Goal: Task Accomplishment & Management: Complete application form

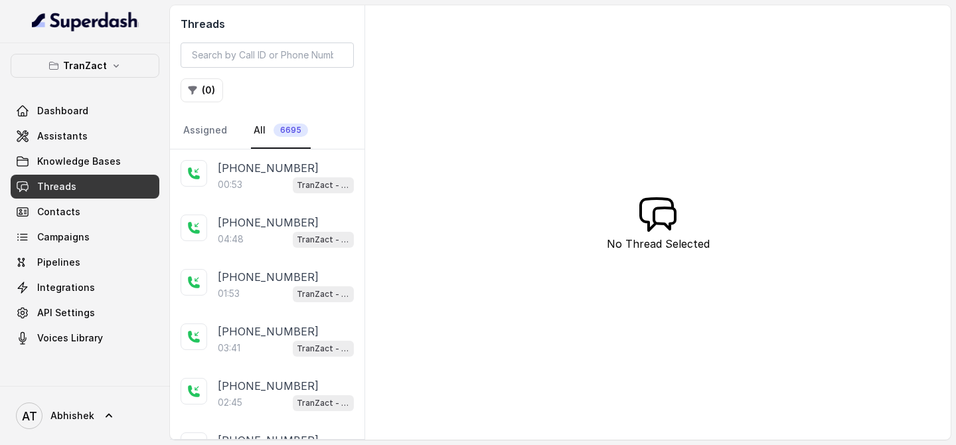
click at [74, 167] on span "Knowledge Bases" at bounding box center [79, 161] width 84 height 13
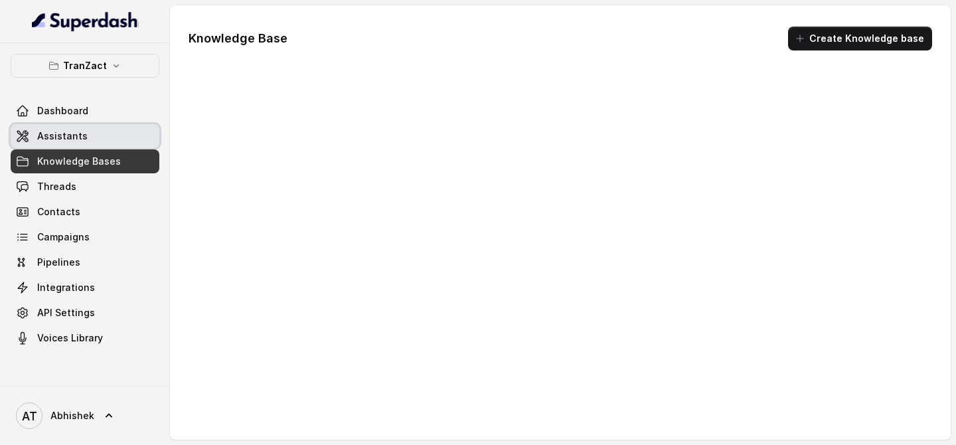
click at [65, 147] on link "Assistants" at bounding box center [85, 136] width 149 height 24
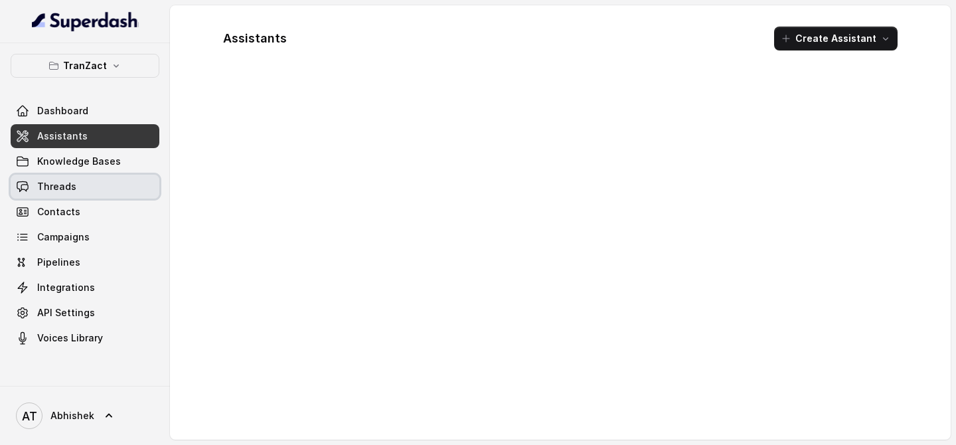
click at [65, 198] on link "Threads" at bounding box center [85, 187] width 149 height 24
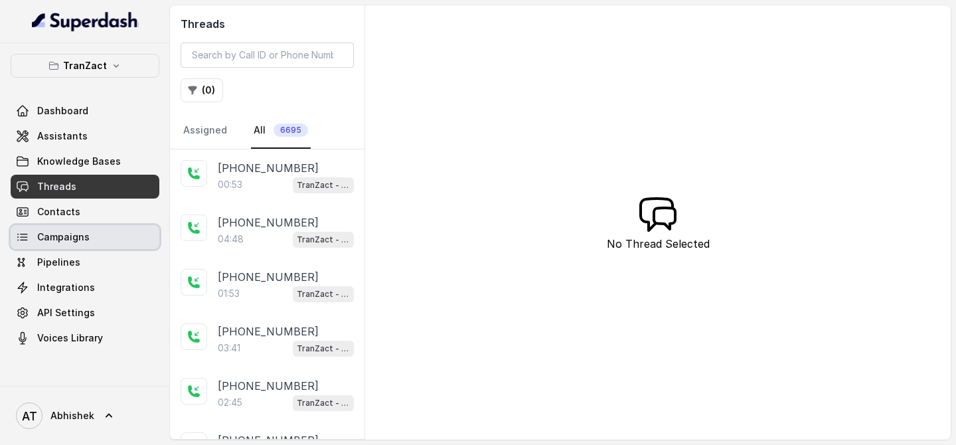
click at [58, 240] on span "Campaigns" at bounding box center [63, 236] width 52 height 13
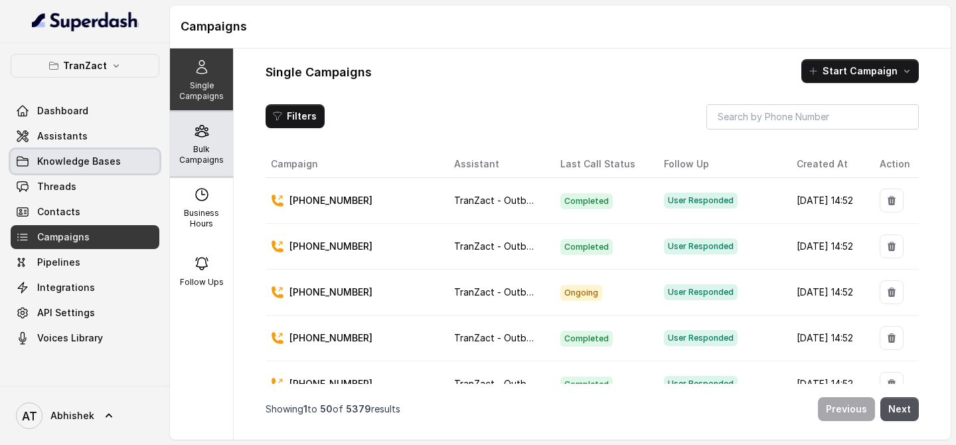
click at [198, 143] on div "Bulk Campaigns" at bounding box center [201, 144] width 63 height 64
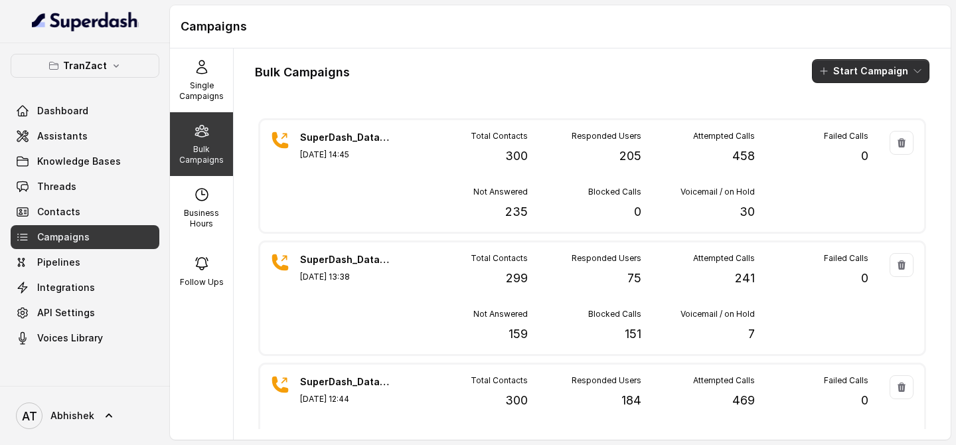
click at [843, 74] on button "Start Campaign" at bounding box center [870, 71] width 117 height 24
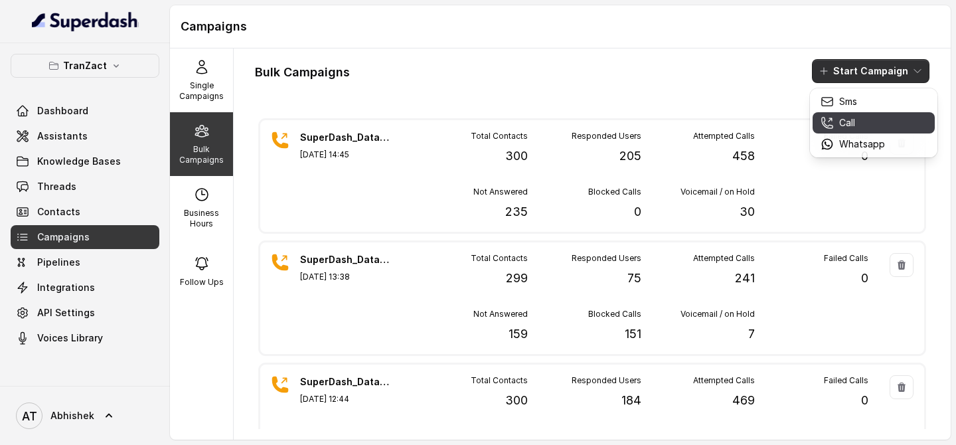
click at [852, 127] on p "Call" at bounding box center [847, 122] width 16 height 13
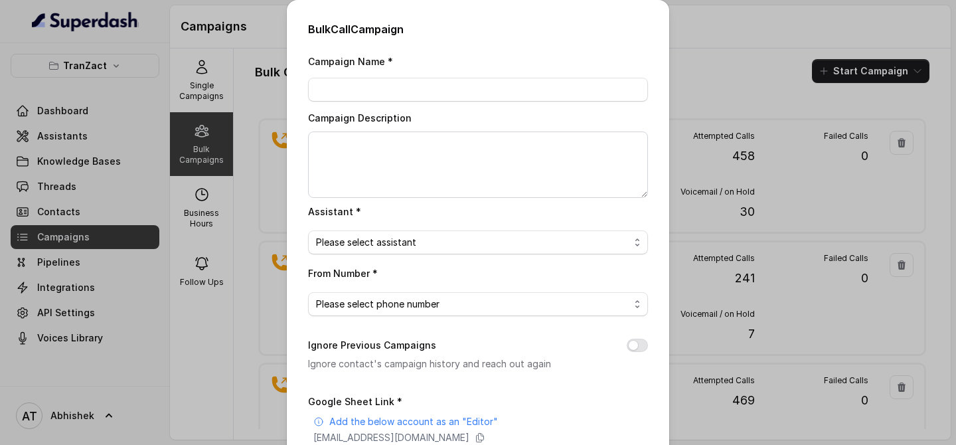
click at [735, 64] on div "Bulk Call Campaign Campaign Name * Campaign Description Assistant * Please sele…" at bounding box center [478, 222] width 956 height 445
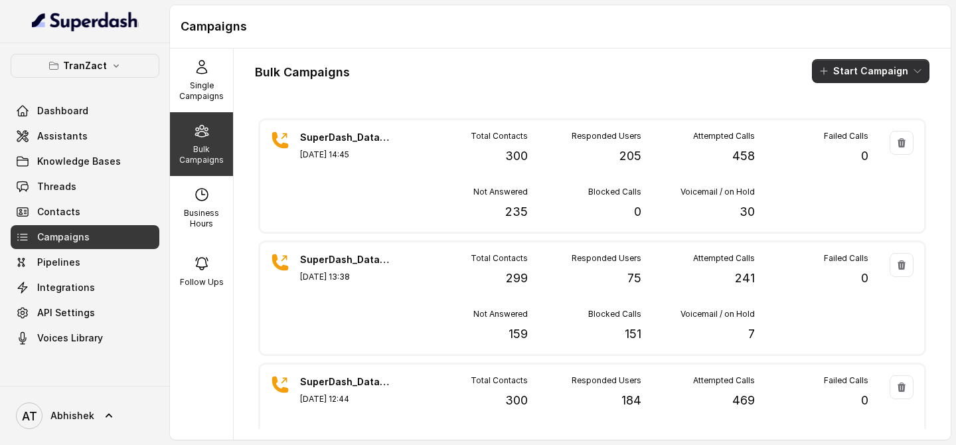
click at [844, 69] on button "Start Campaign" at bounding box center [870, 71] width 117 height 24
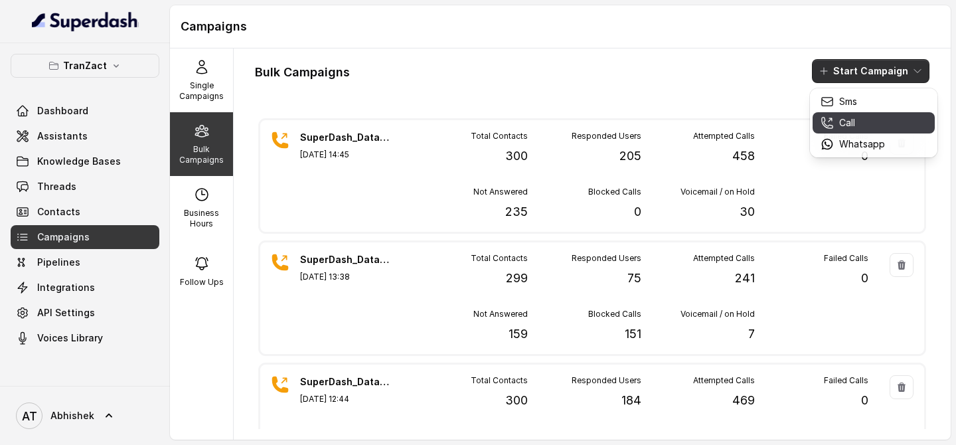
click at [848, 116] on p "Call" at bounding box center [847, 122] width 16 height 13
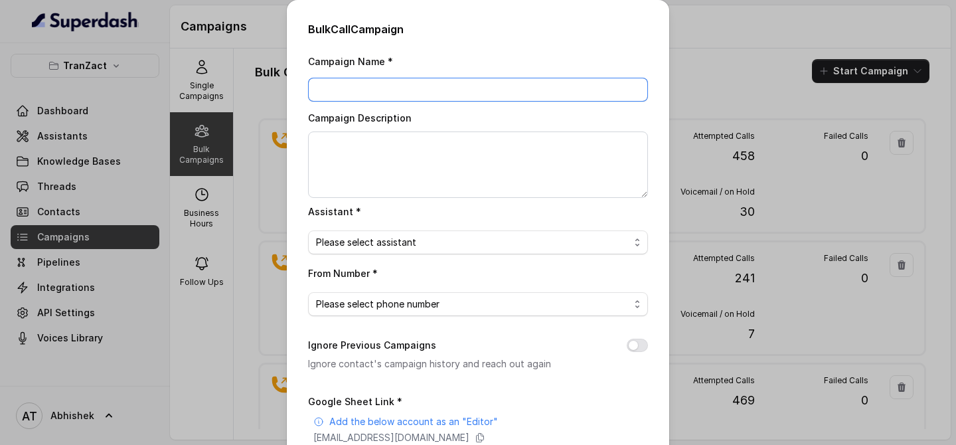
click at [345, 85] on input "Campaign Name *" at bounding box center [478, 90] width 340 height 24
click at [349, 94] on input "Campaign Name *" at bounding box center [478, 90] width 340 height 24
paste input "SuperDash_Data6(2509)_22 August_MS"
type input "SuperDash_Data6(2509)_22 August_MS"
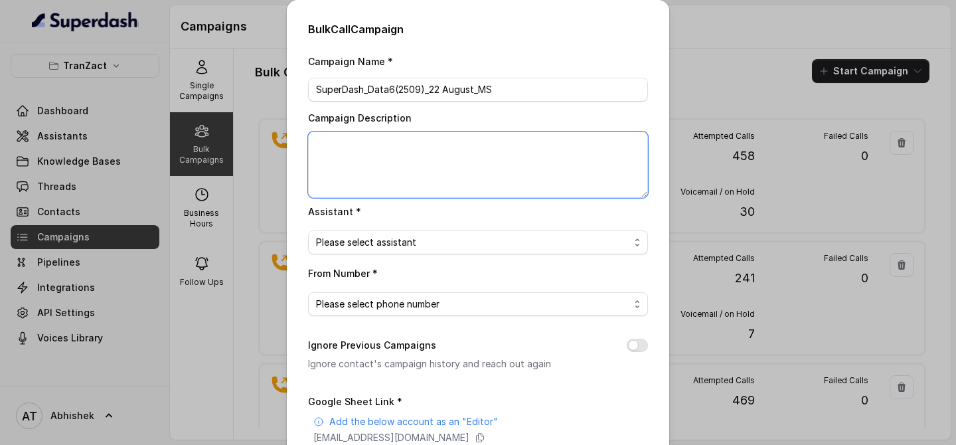
click at [356, 167] on textarea "Campaign Description" at bounding box center [478, 164] width 340 height 66
paste textarea "SuperDash_Data6(2509)_22 August_MS"
type textarea "SuperDash_Data6(2509)_22 August_MS"
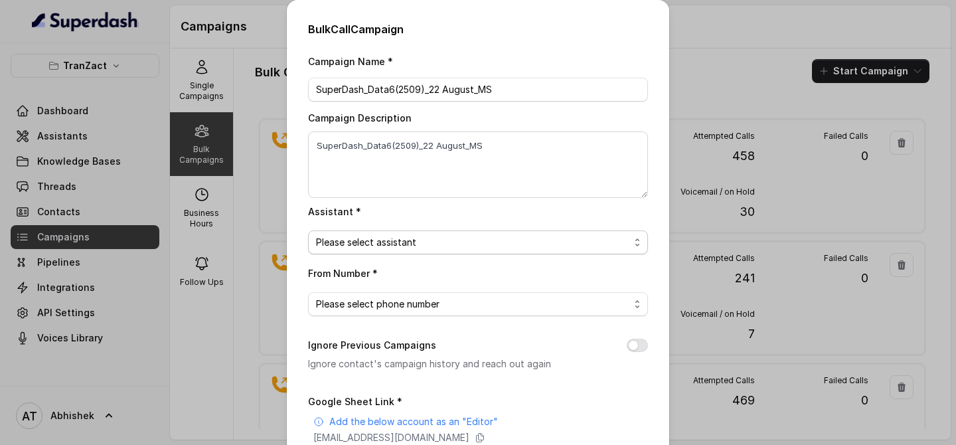
click at [381, 244] on span "Please select assistant" at bounding box center [472, 242] width 313 height 16
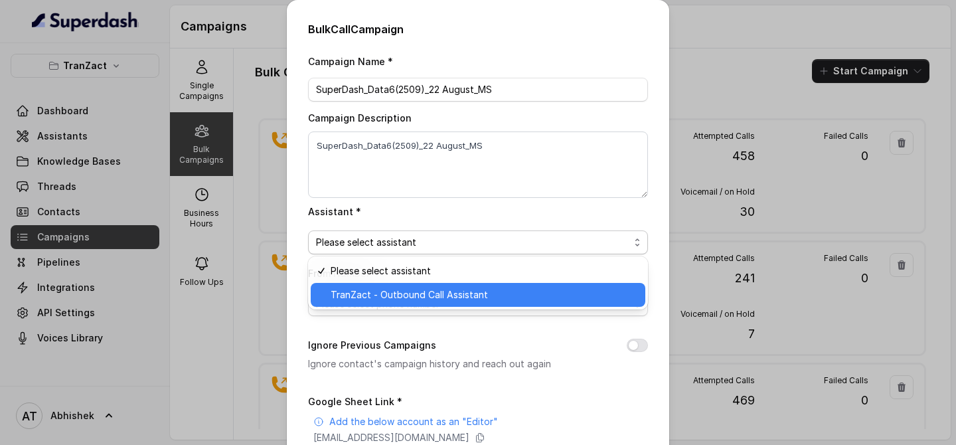
click at [391, 294] on span "TranZact - Outbound Call Assistant" at bounding box center [484, 295] width 307 height 16
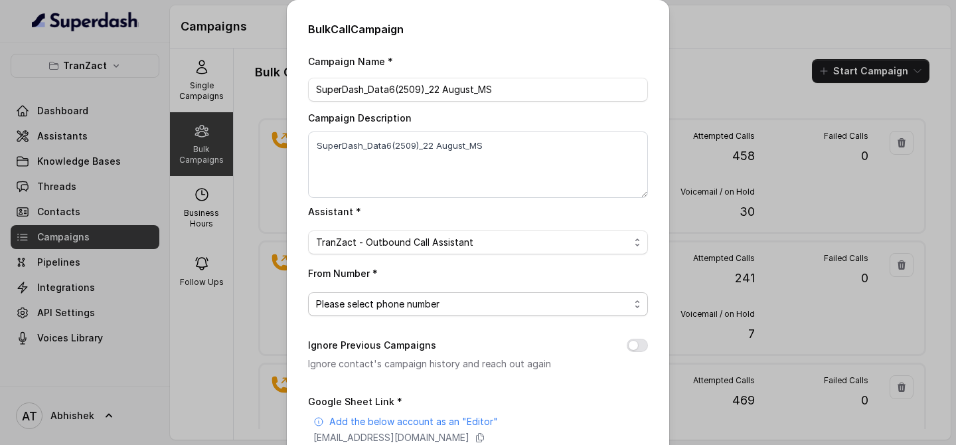
click at [378, 299] on span "Please select phone number" at bounding box center [472, 304] width 313 height 16
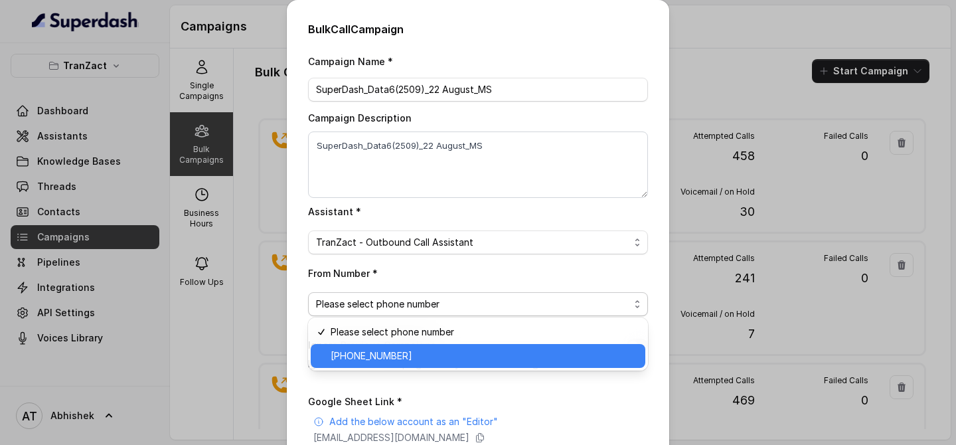
click at [377, 361] on span "[PHONE_NUMBER]" at bounding box center [484, 356] width 307 height 16
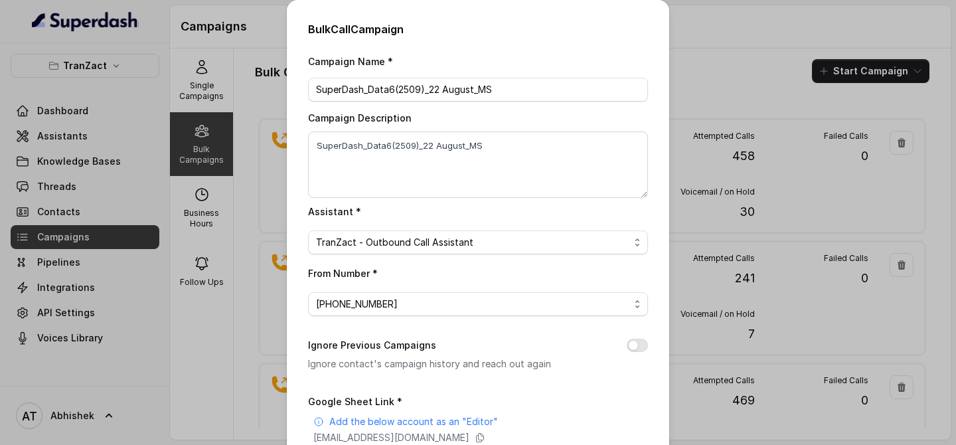
scroll to position [197, 0]
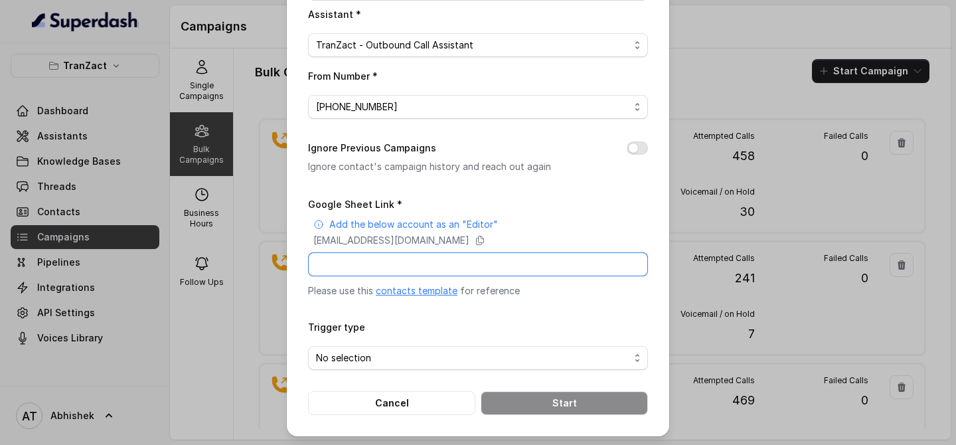
click at [348, 264] on input "Google Sheet Link *" at bounding box center [478, 264] width 340 height 24
paste input "[URL][DOMAIN_NAME]"
type input "[URL][DOMAIN_NAME]"
click at [379, 362] on span "No selection" at bounding box center [472, 358] width 313 height 16
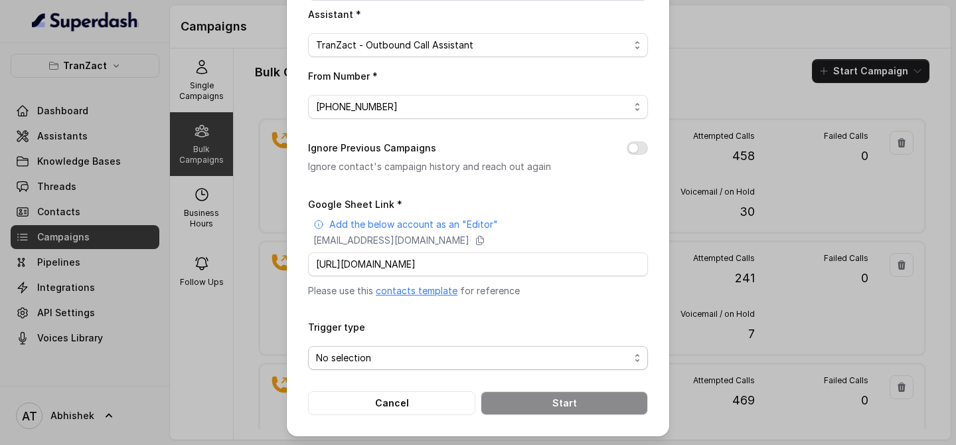
scroll to position [0, 0]
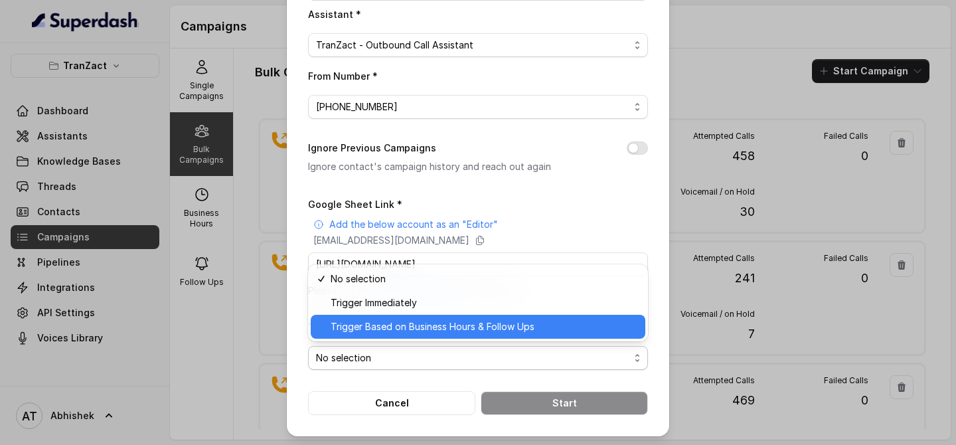
click at [413, 327] on span "Trigger Based on Business Hours & Follow Ups" at bounding box center [484, 327] width 307 height 16
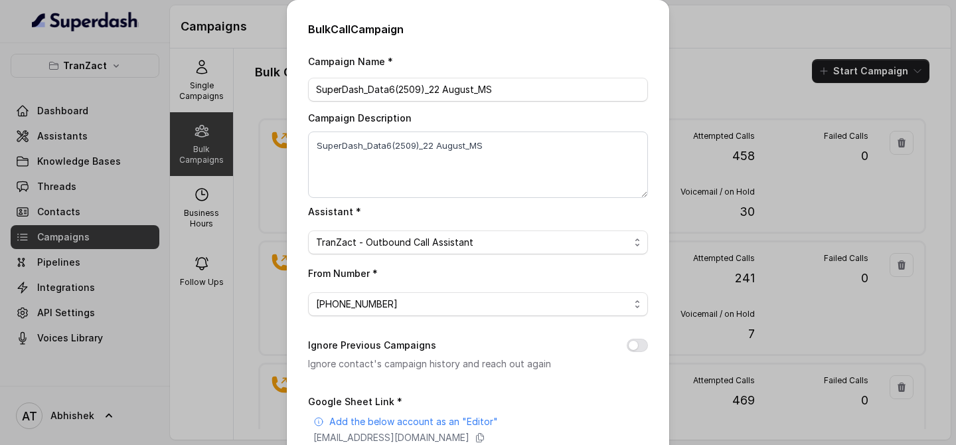
scroll to position [197, 0]
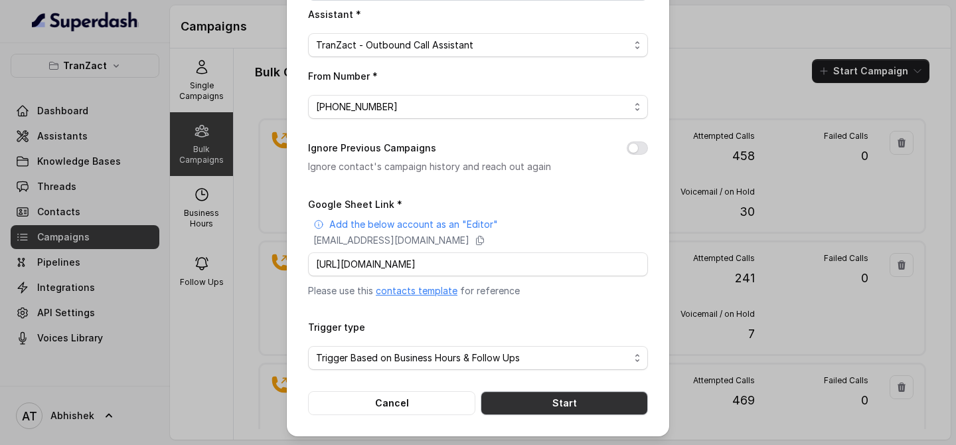
click at [537, 405] on button "Start" at bounding box center [564, 403] width 167 height 24
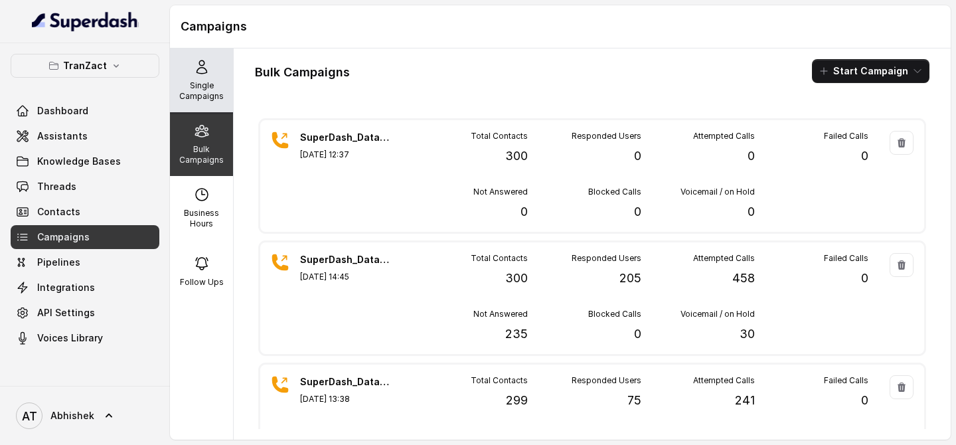
click at [187, 85] on p "Single Campaigns" at bounding box center [201, 90] width 52 height 21
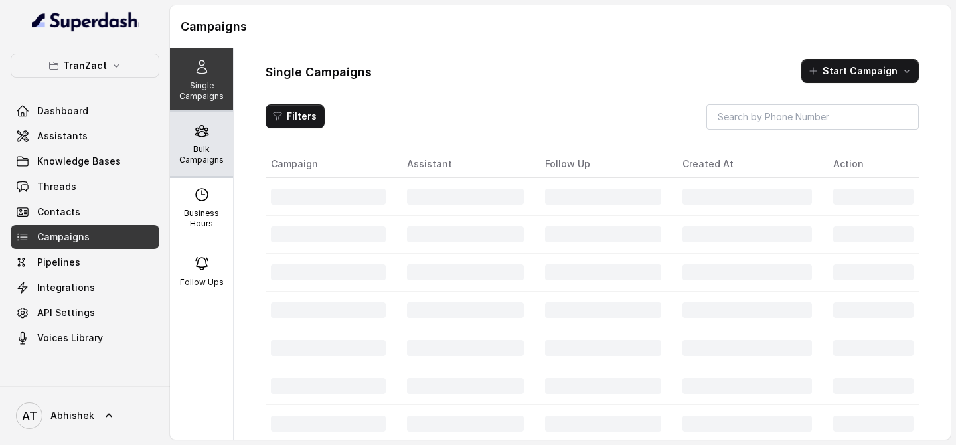
click at [206, 152] on p "Bulk Campaigns" at bounding box center [201, 154] width 52 height 21
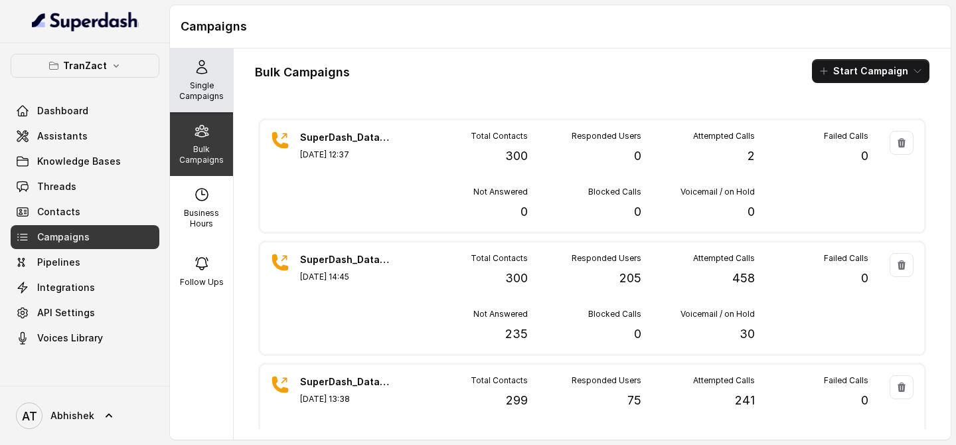
click at [210, 74] on div "Single Campaigns" at bounding box center [201, 80] width 63 height 64
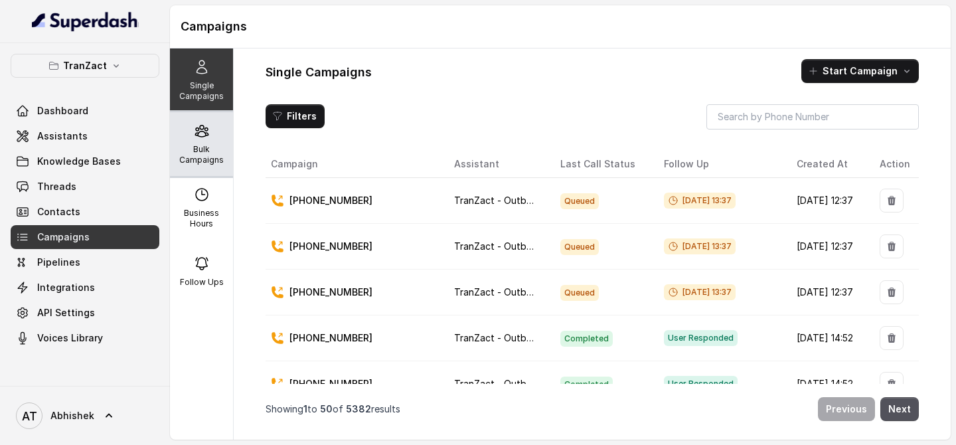
click at [217, 149] on p "Bulk Campaigns" at bounding box center [201, 154] width 52 height 21
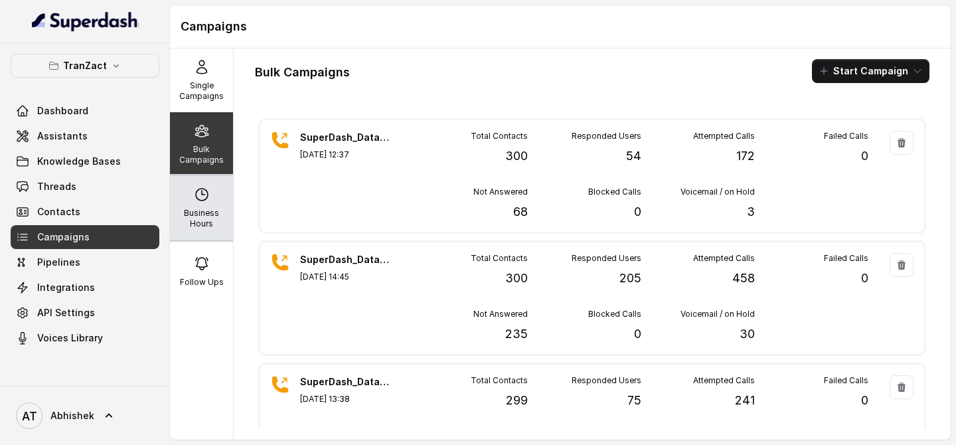
click at [179, 200] on div "Business Hours" at bounding box center [201, 208] width 63 height 64
select select "[GEOGRAPHIC_DATA]/[GEOGRAPHIC_DATA]"
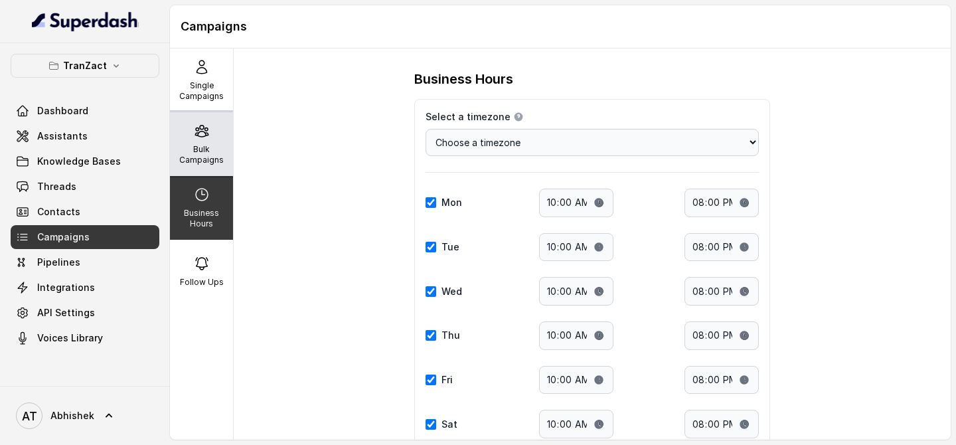
click at [204, 128] on icon at bounding box center [201, 130] width 13 height 11
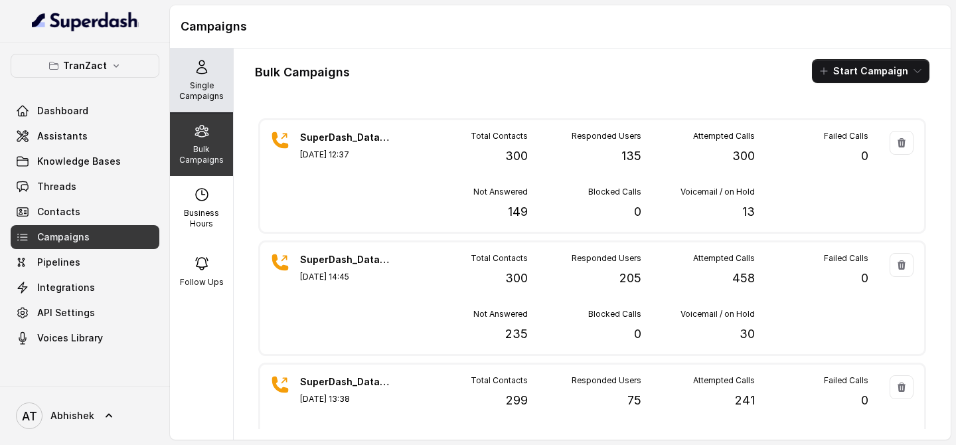
click at [224, 90] on p "Single Campaigns" at bounding box center [201, 90] width 52 height 21
